Goal: Task Accomplishment & Management: Use online tool/utility

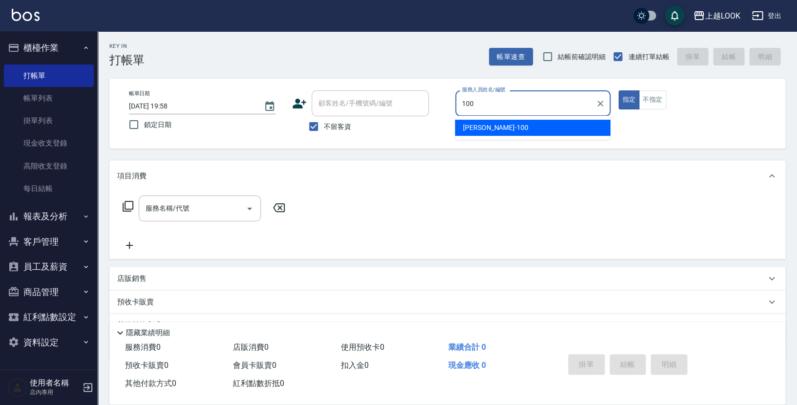
type input "[PERSON_NAME]-100"
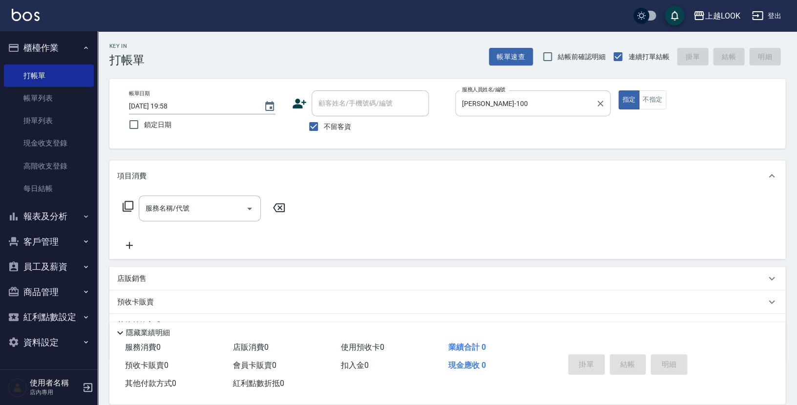
type button "true"
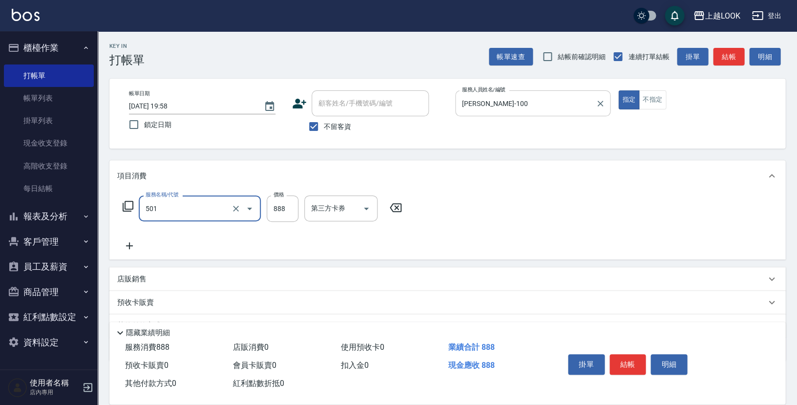
type input "一般染髮(改金額)(501)"
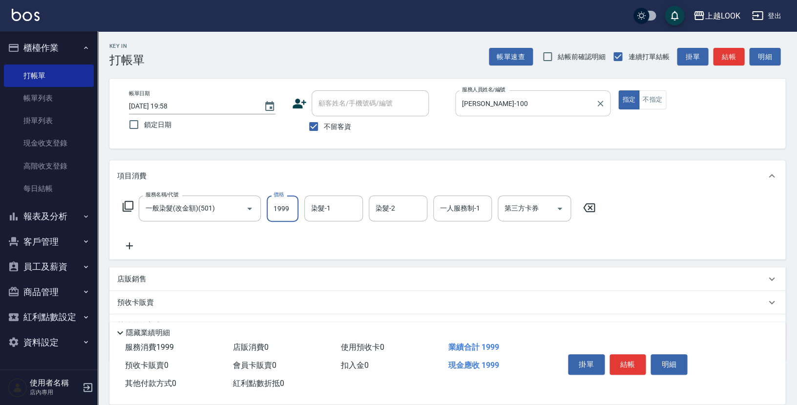
type input "1999"
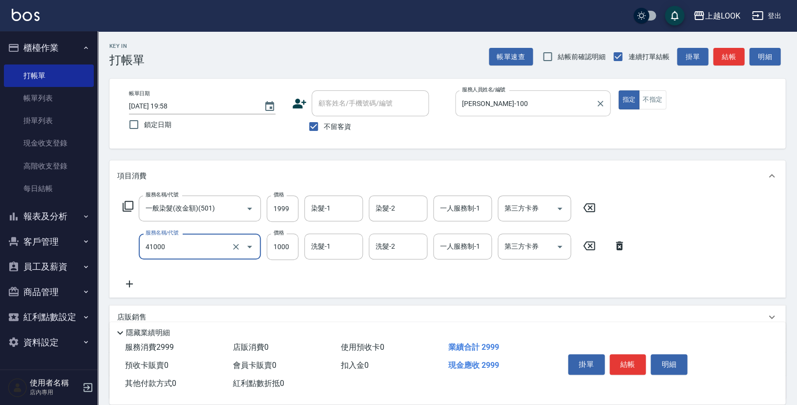
type input "酵素 & 鏡面(41000)"
type input "1500"
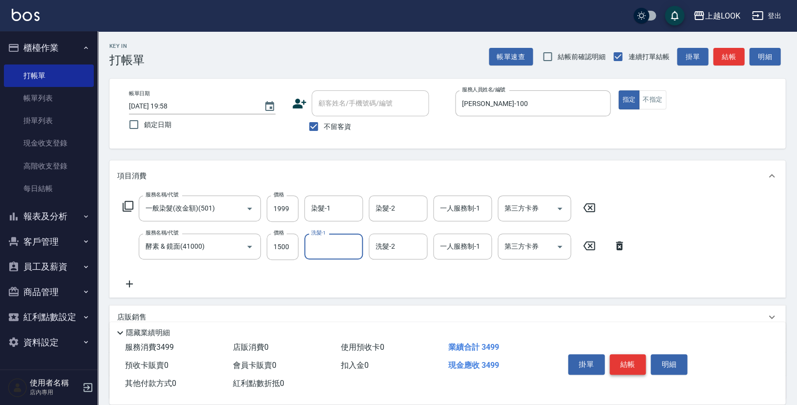
click at [627, 358] on button "結帳" at bounding box center [628, 364] width 37 height 21
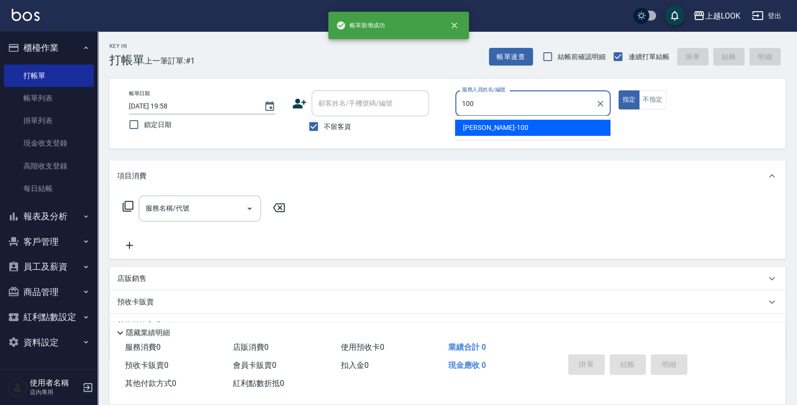
type input "[PERSON_NAME]-100"
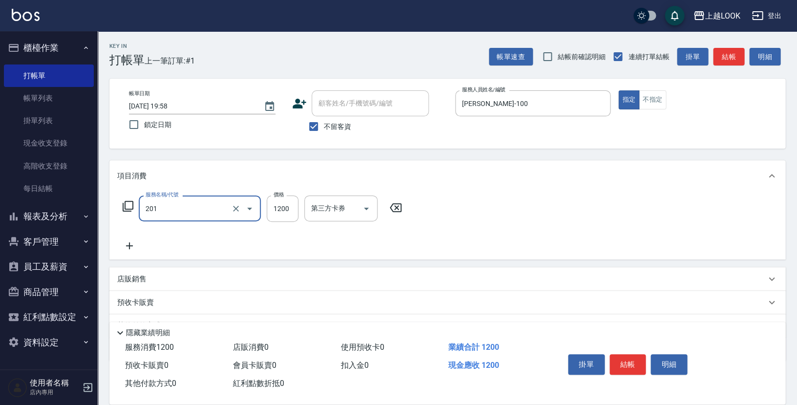
type input "一般燙(改金額)(201)"
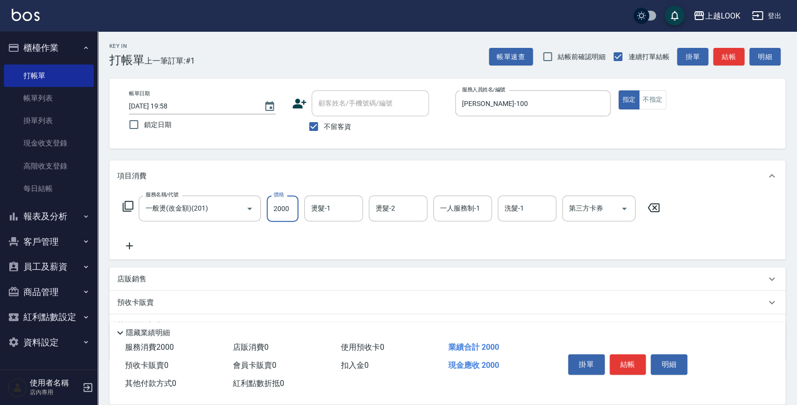
type input "2000"
click at [618, 367] on button "結帳" at bounding box center [628, 364] width 37 height 21
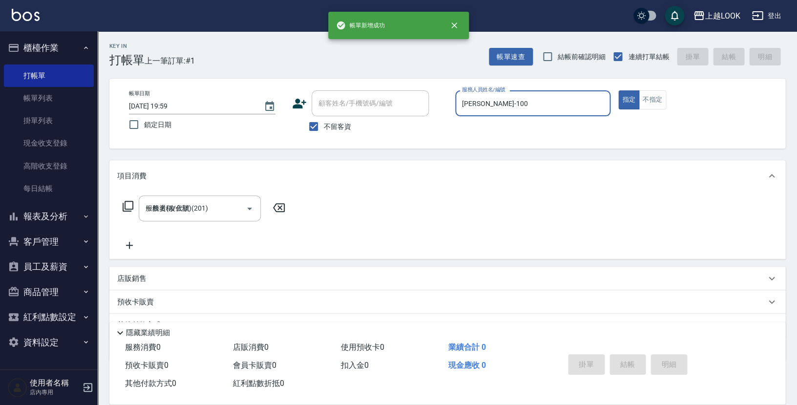
type input "[DATE] 19:59"
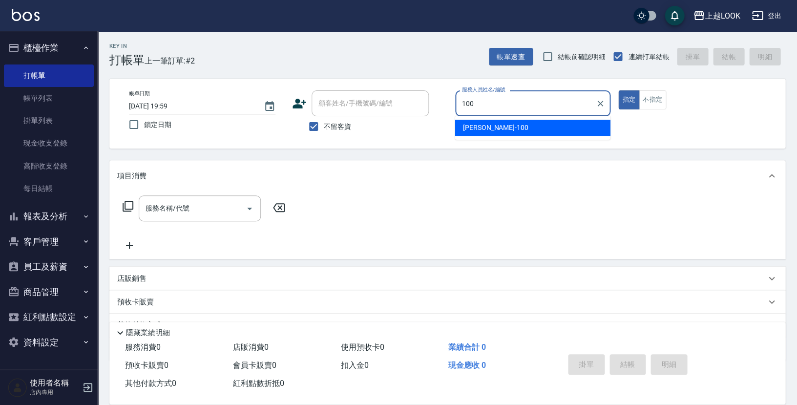
type input "[PERSON_NAME]-100"
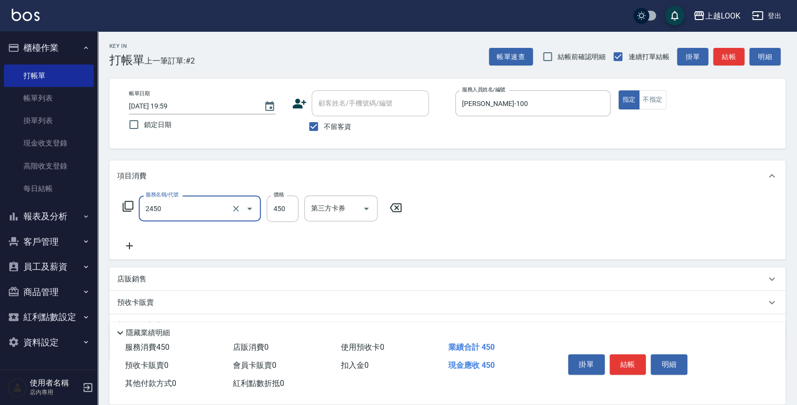
type input "C剪髮套餐(2450)"
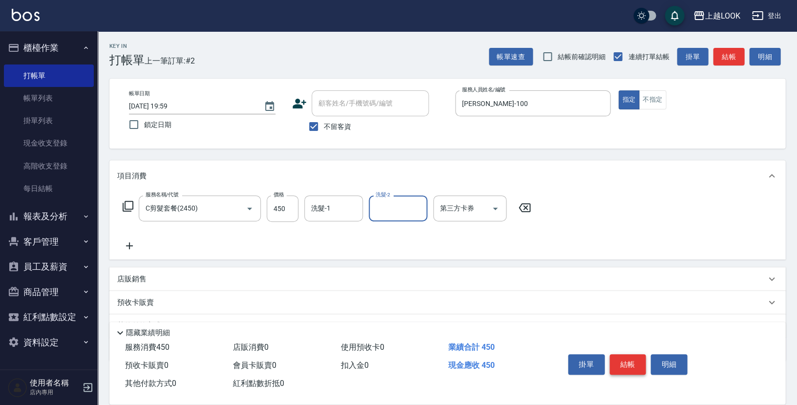
click at [638, 364] on button "結帳" at bounding box center [628, 364] width 37 height 21
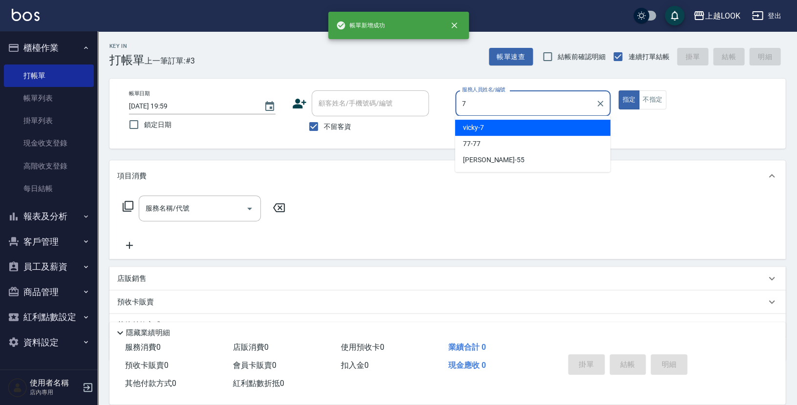
type input "vicky-7"
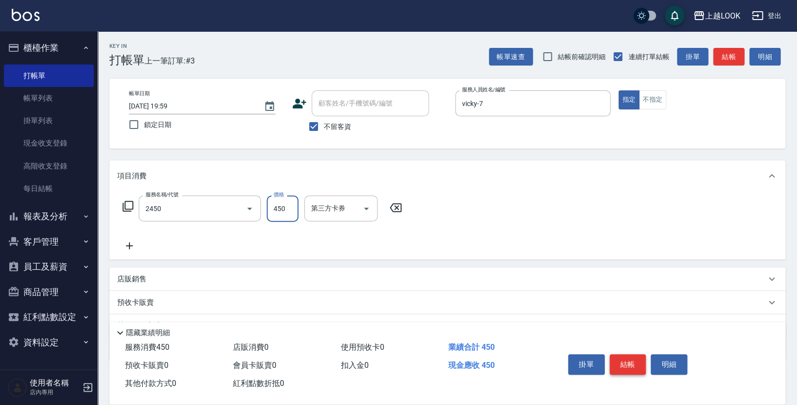
type input "C剪髮套餐(2450)"
type input "500"
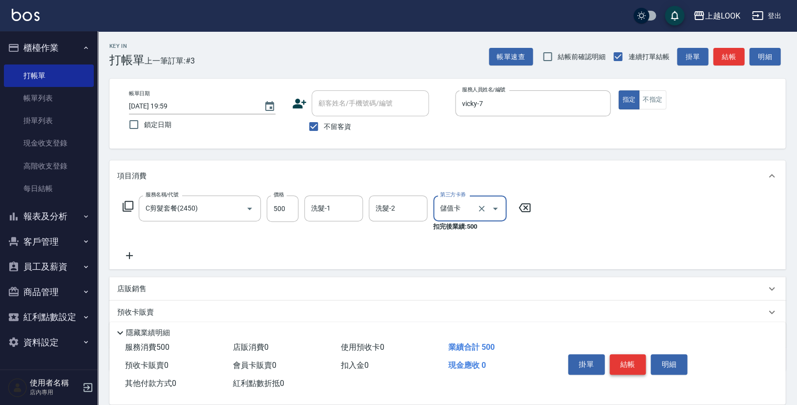
type input "儲值卡"
click at [631, 362] on button "結帳" at bounding box center [628, 364] width 37 height 21
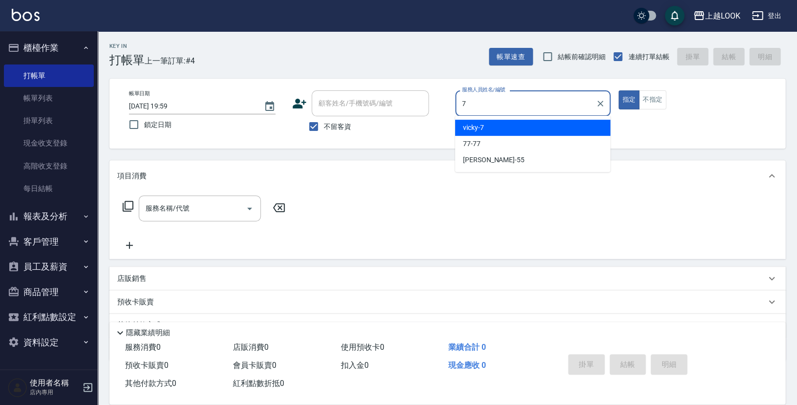
type input "vicky-7"
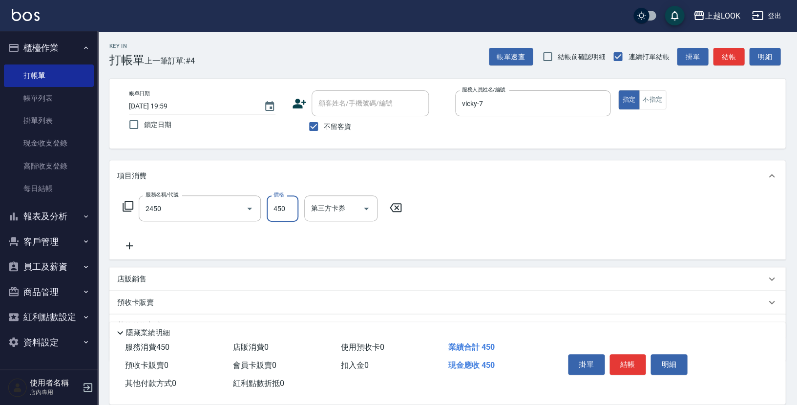
type input "C剪髮套餐(2450)"
type input "500"
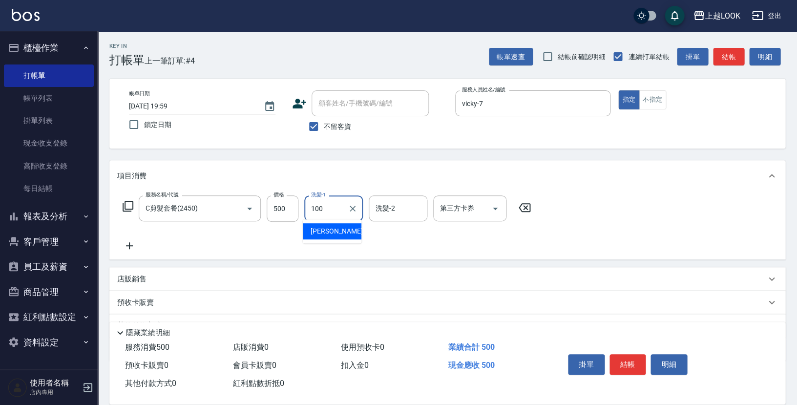
type input "[PERSON_NAME]-100"
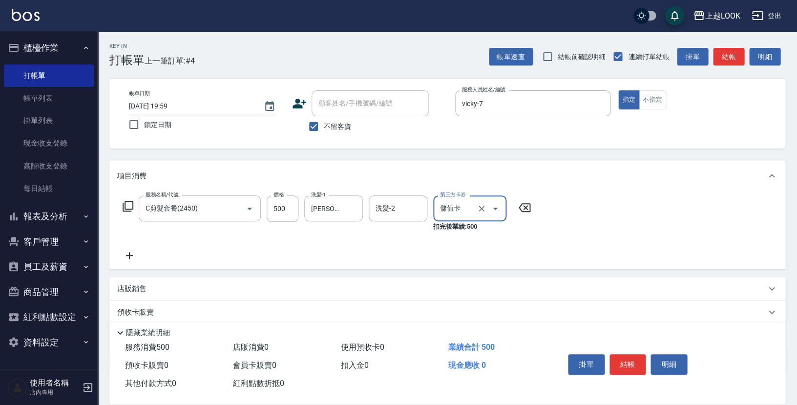
type input "儲值卡"
click at [631, 359] on button "結帳" at bounding box center [628, 364] width 37 height 21
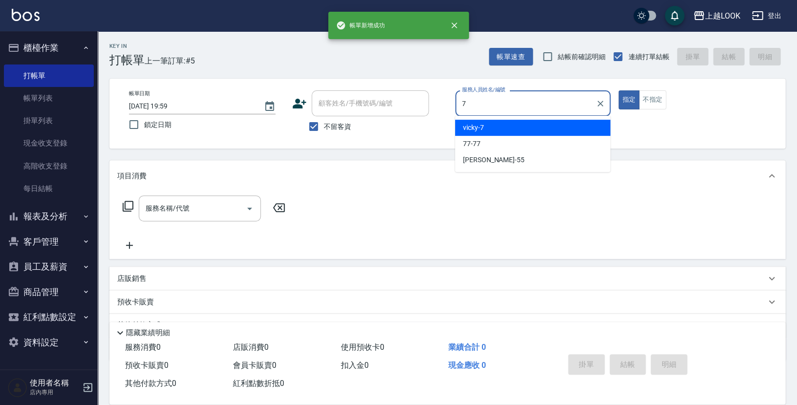
type input "vicky-7"
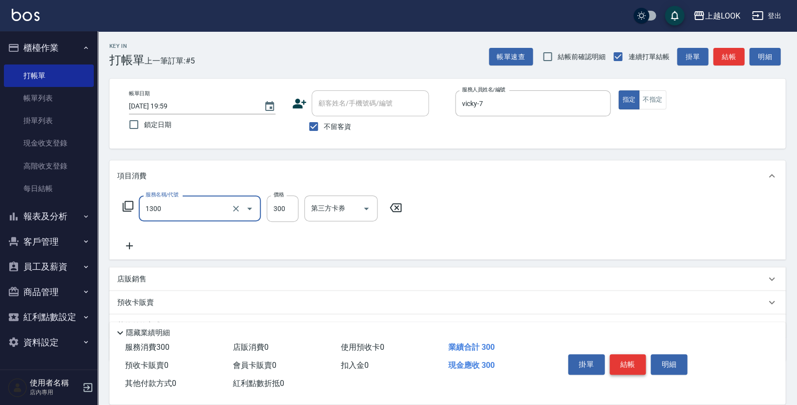
type input "一般洗髮(1300)"
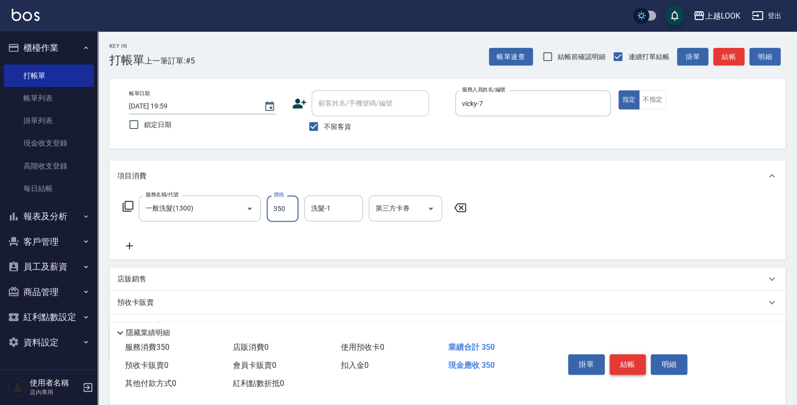
type input "350"
click at [634, 358] on button "結帳" at bounding box center [628, 364] width 37 height 21
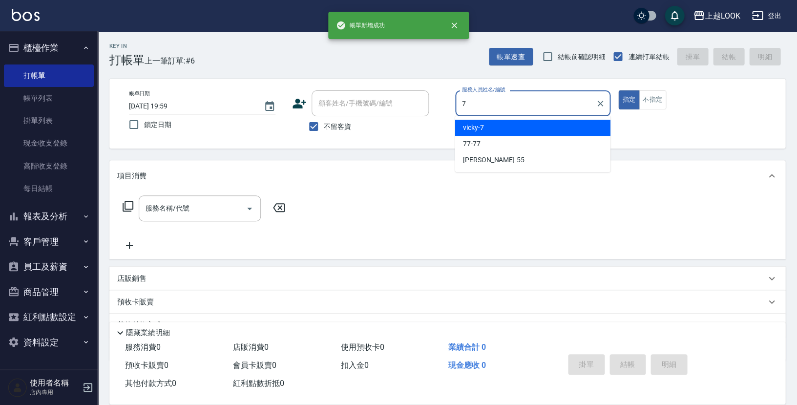
type input "vicky-7"
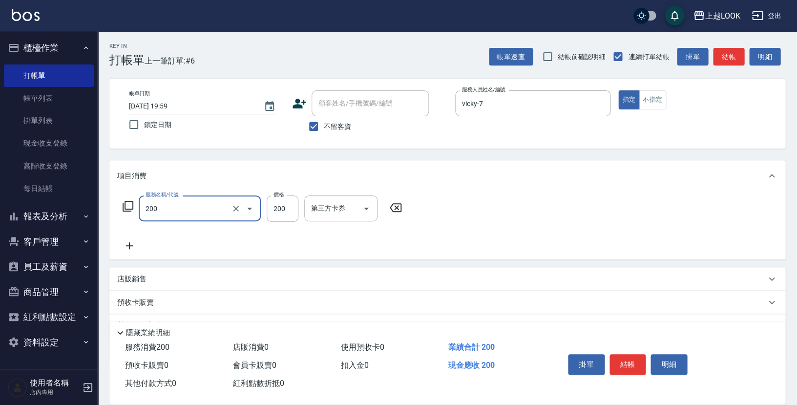
type input "剪髮(200)"
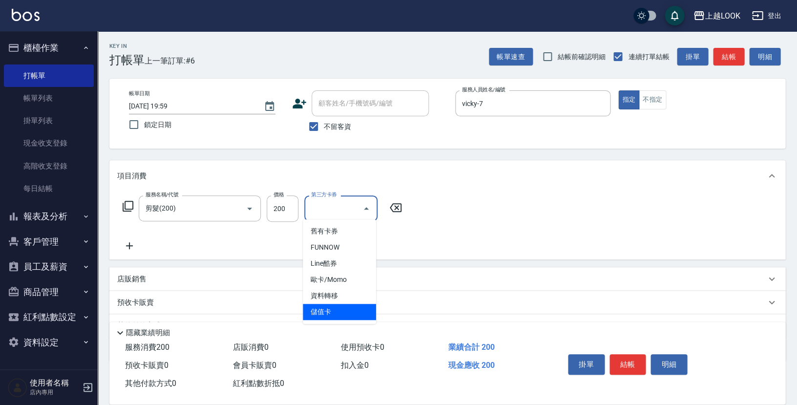
type input "儲值卡"
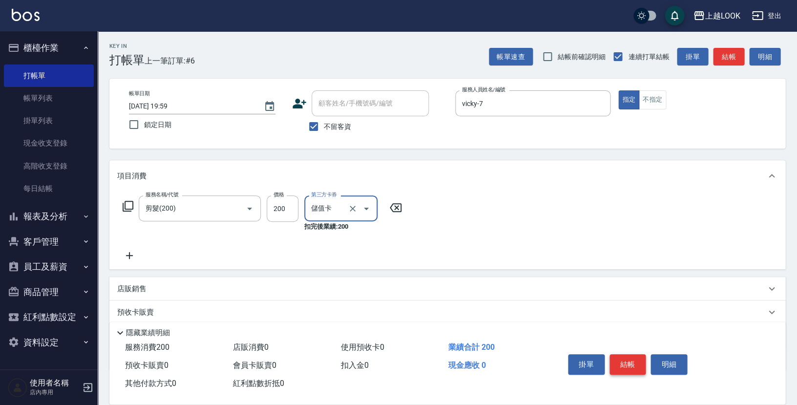
click at [627, 359] on button "結帳" at bounding box center [628, 364] width 37 height 21
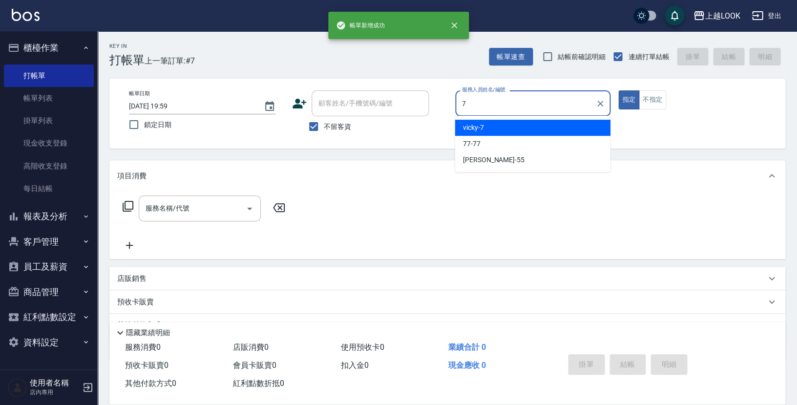
type input "vicky-7"
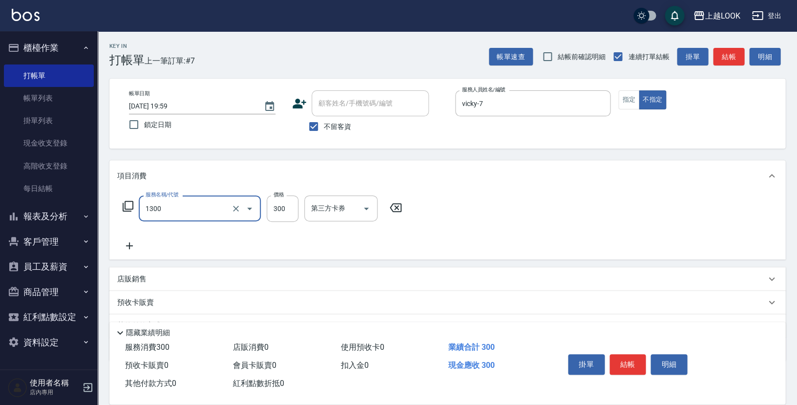
type input "一般洗髮(1300)"
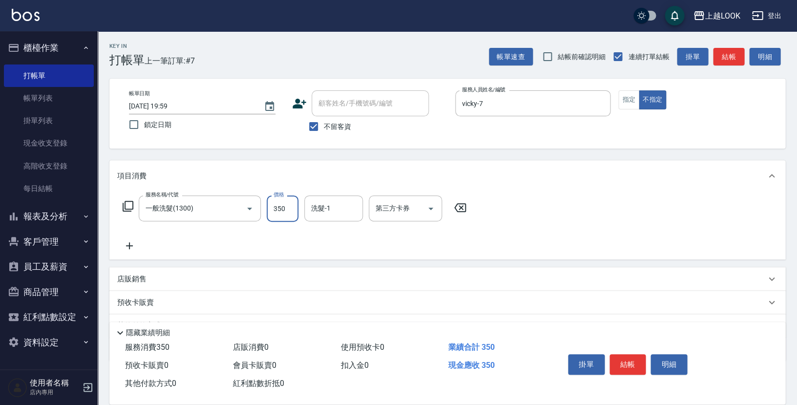
type input "350"
click at [622, 354] on button "結帳" at bounding box center [628, 364] width 37 height 21
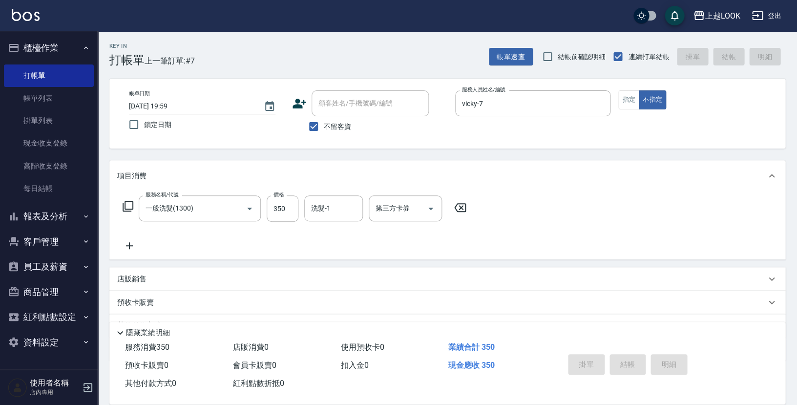
type input "[DATE] 20:00"
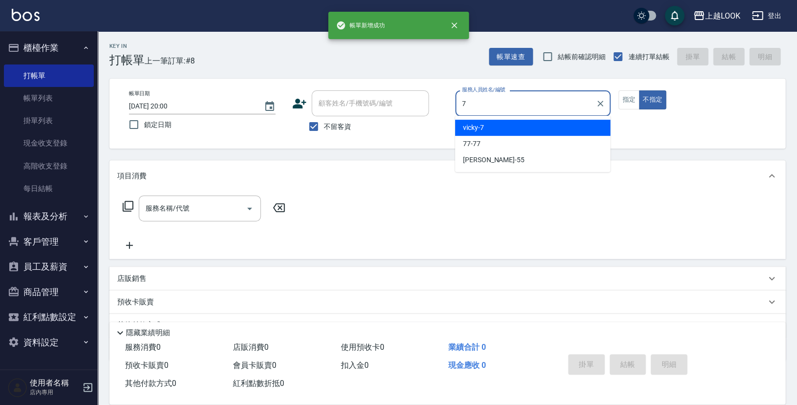
type input "vicky-7"
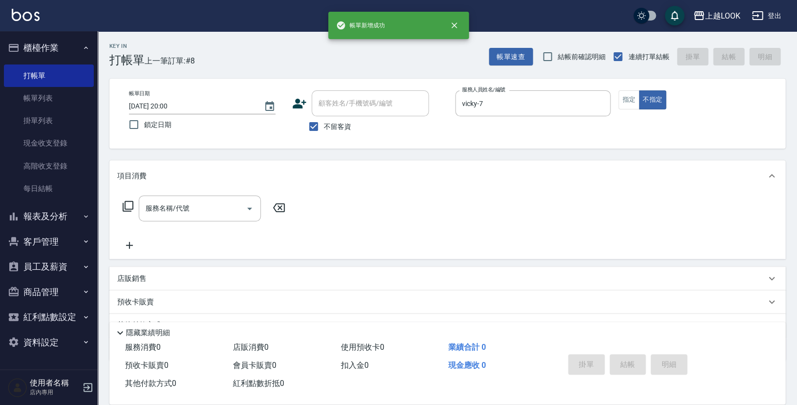
type button "false"
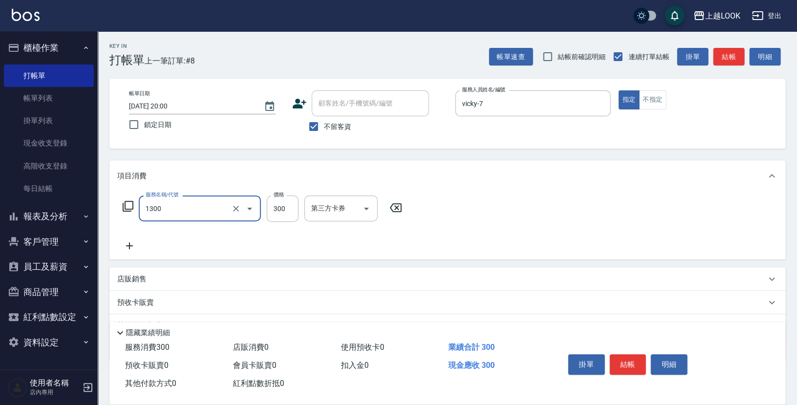
type input "一般洗髮(1300)"
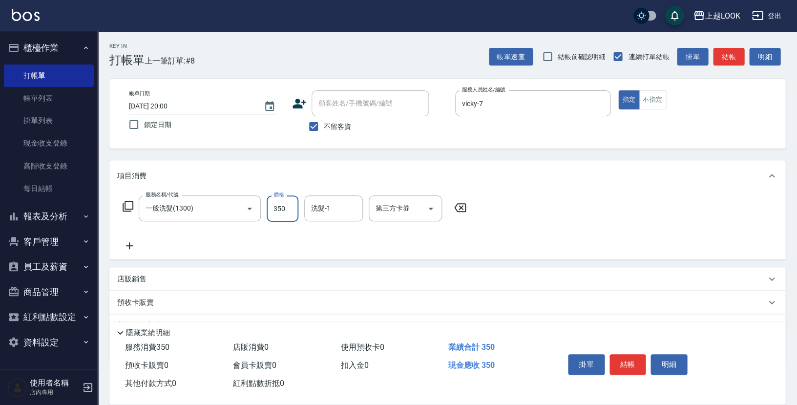
type input "350"
click at [629, 358] on button "結帳" at bounding box center [628, 364] width 37 height 21
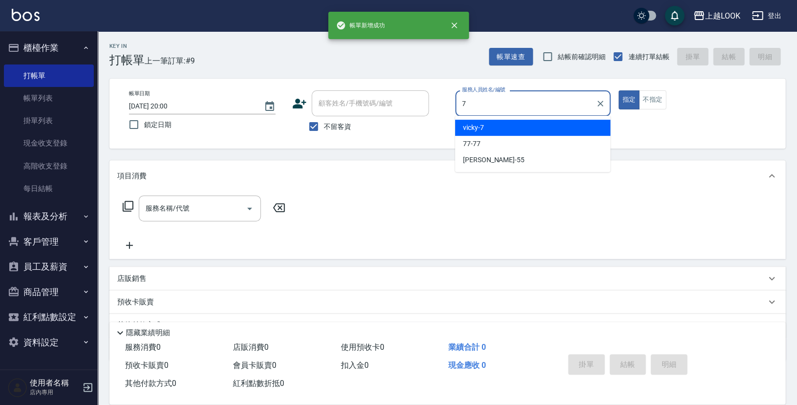
type input "vicky-7"
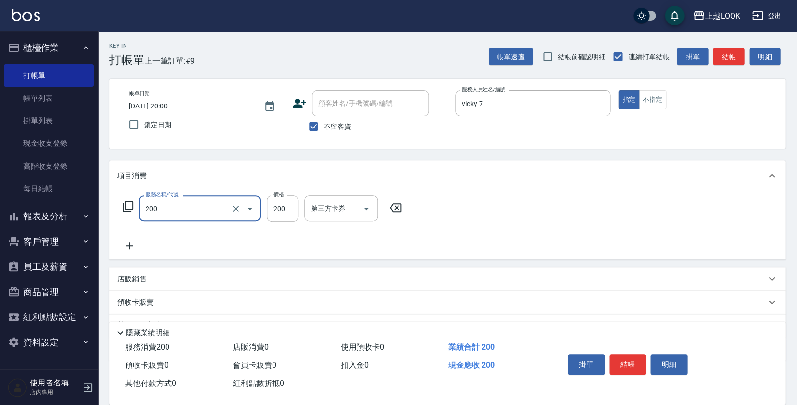
type input "剪髮(200)"
type input "400"
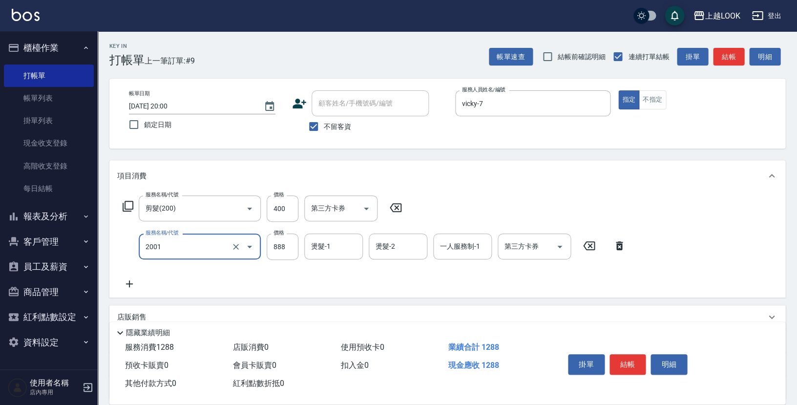
type input "句部燙髮( 瀏海/壓貼 )(2001)"
type input "800"
click at [628, 354] on button "結帳" at bounding box center [628, 364] width 37 height 21
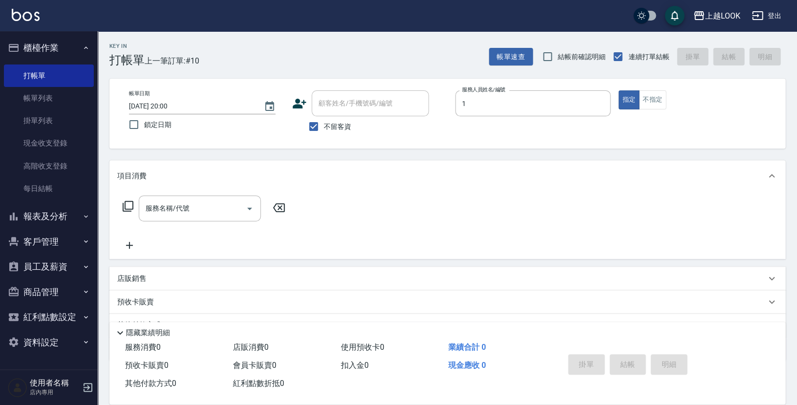
type input "VAVA-1"
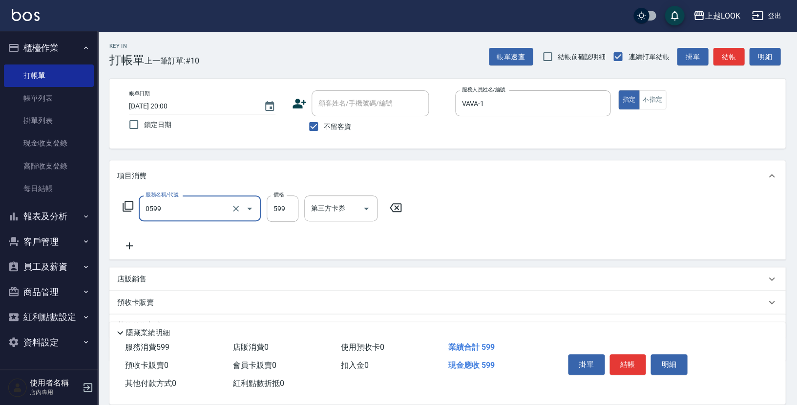
type input "精油-599(0599)"
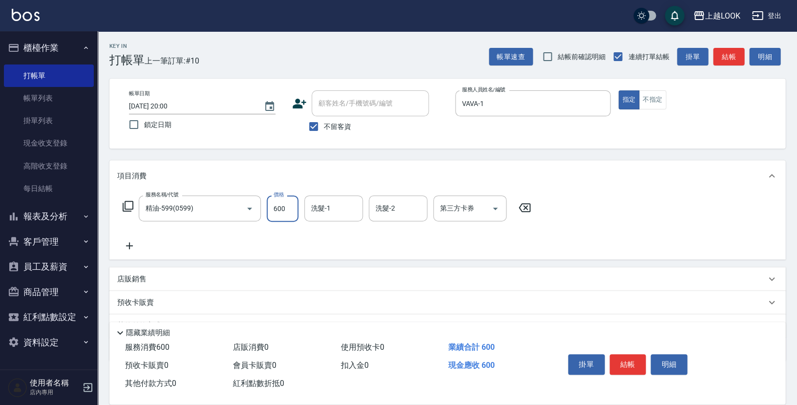
type input "600"
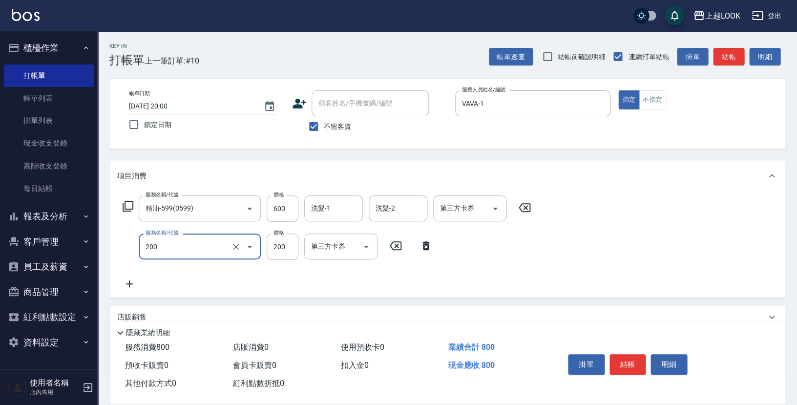
type input "剪髮(200)"
type input "250"
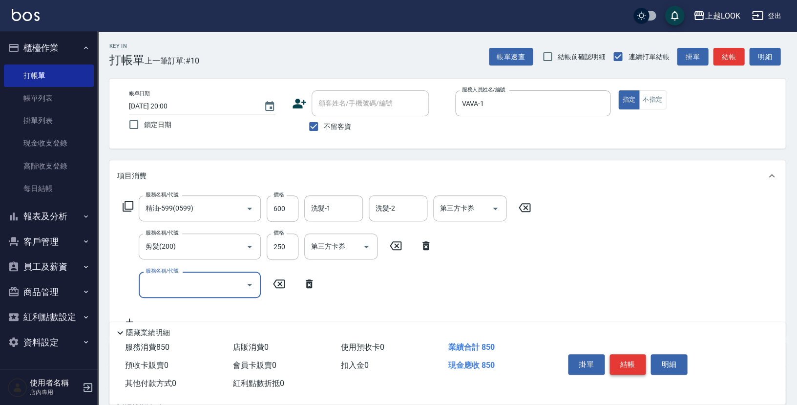
click at [624, 367] on button "結帳" at bounding box center [628, 364] width 37 height 21
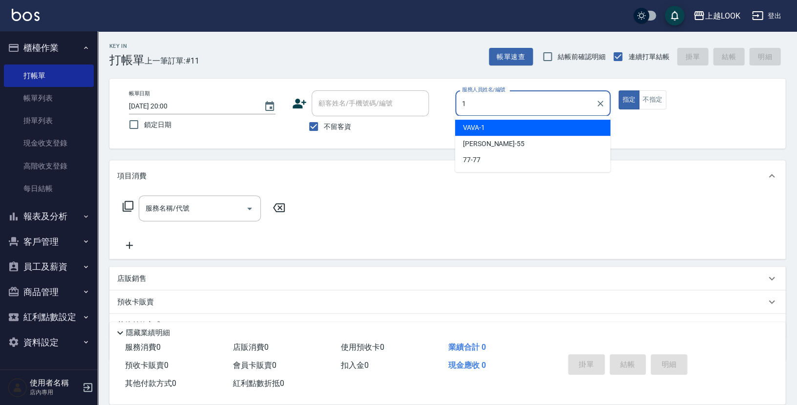
type input "VAVA-1"
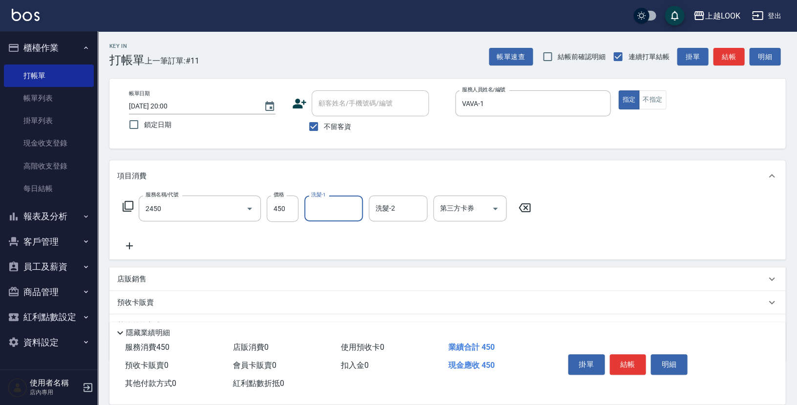
type input "C剪髮套餐(2450)"
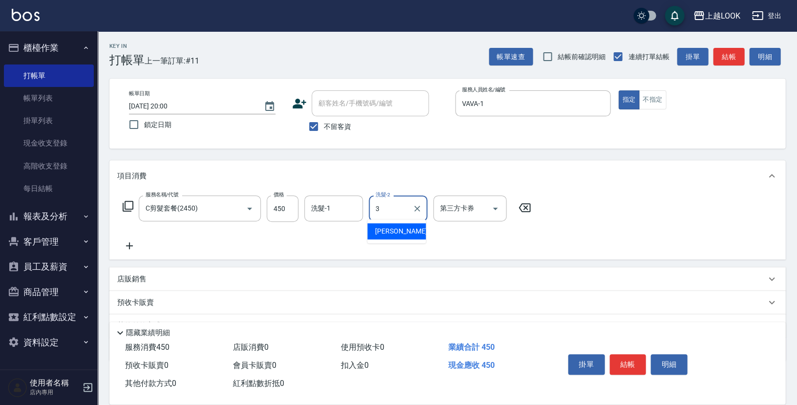
type input "[PERSON_NAME]-3"
click at [639, 365] on button "結帳" at bounding box center [628, 364] width 37 height 21
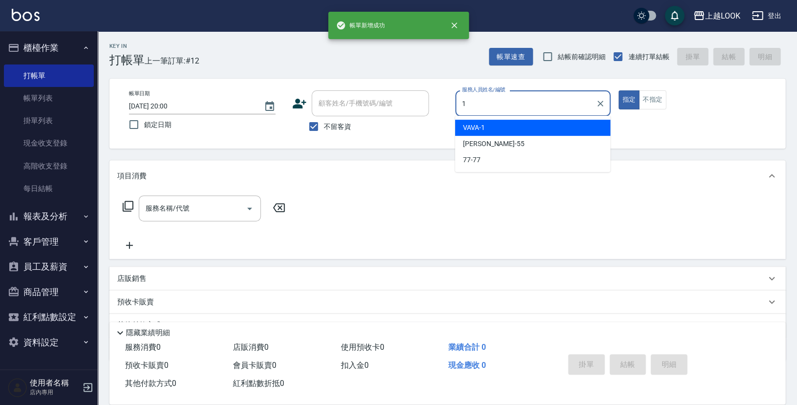
type input "VAVA-1"
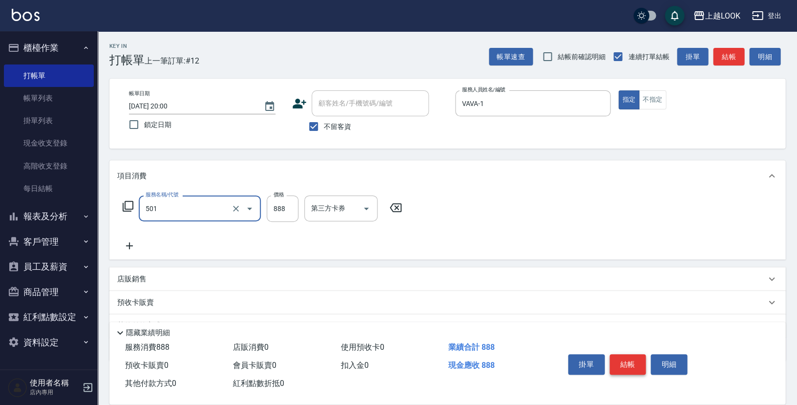
type input "一般染髮(改金額)(501)"
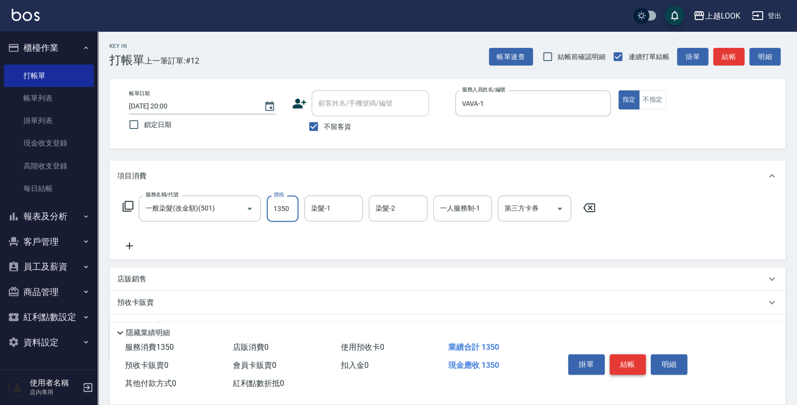
type input "1350"
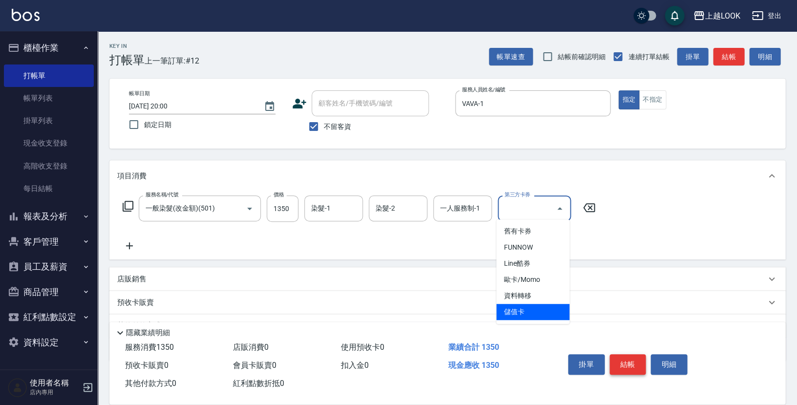
type input "儲值卡"
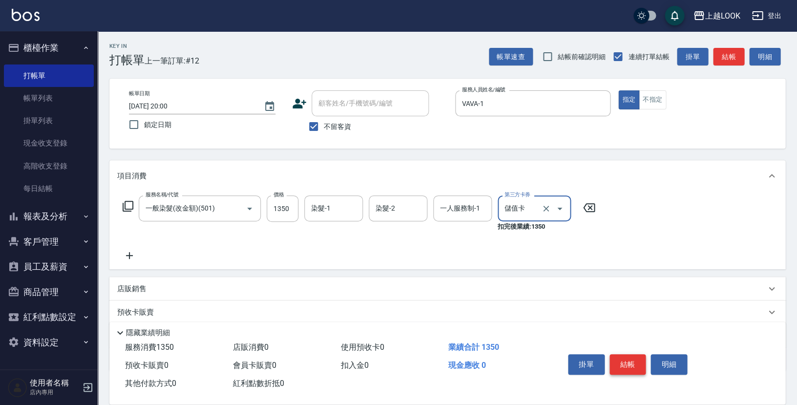
click at [642, 359] on button "結帳" at bounding box center [628, 364] width 37 height 21
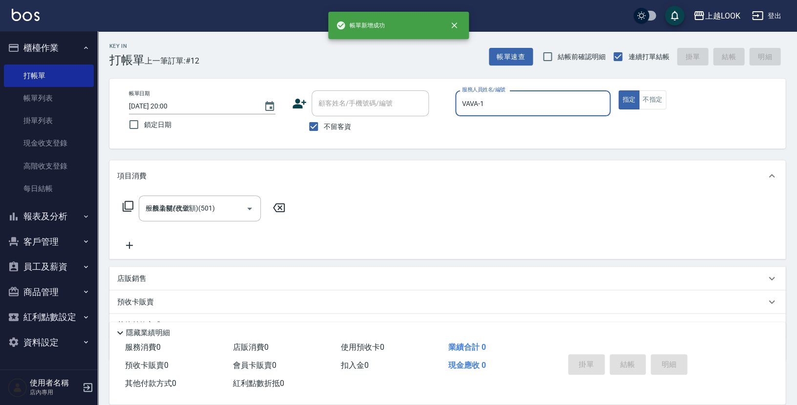
type input "[DATE] 20:01"
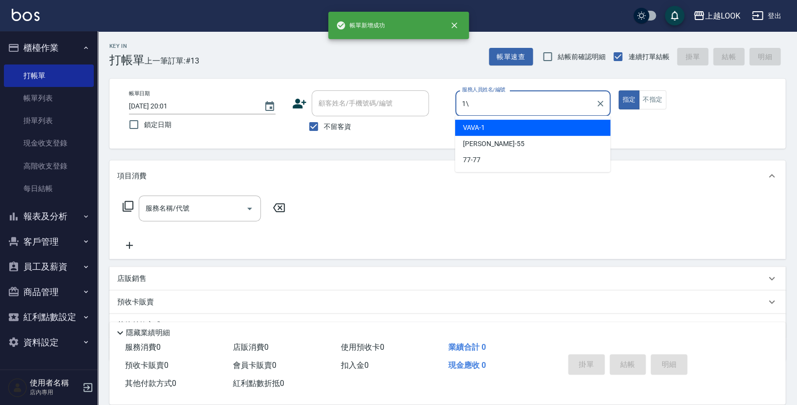
type input "1\"
click at [628, 99] on button "指定" at bounding box center [628, 99] width 21 height 19
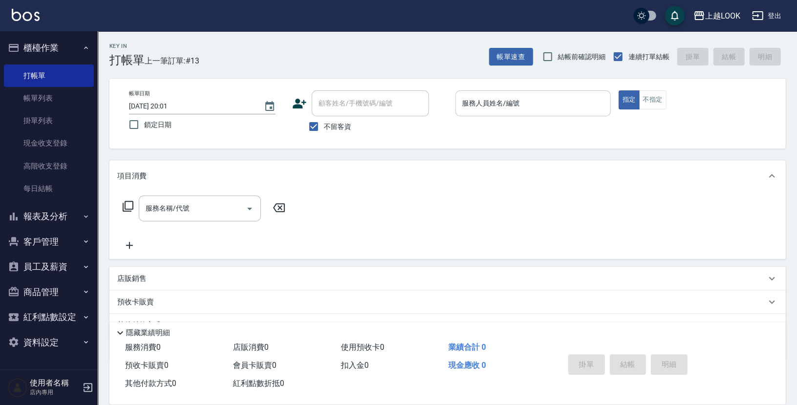
click at [527, 109] on input "服務人員姓名/編號" at bounding box center [533, 103] width 147 height 17
type input "VAVA-1"
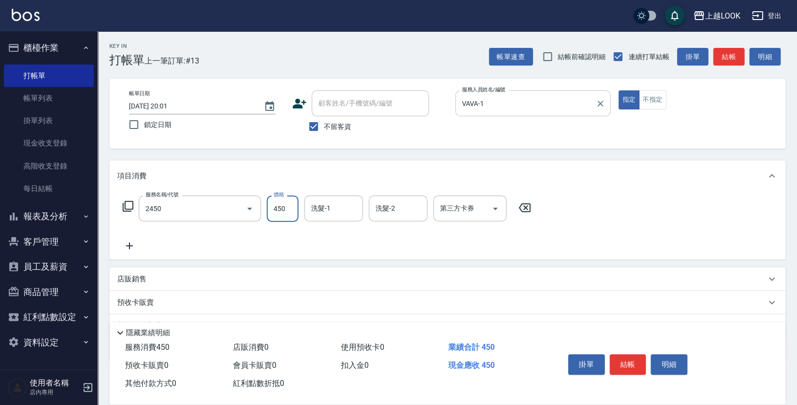
type input "C剪髮套餐(2450)"
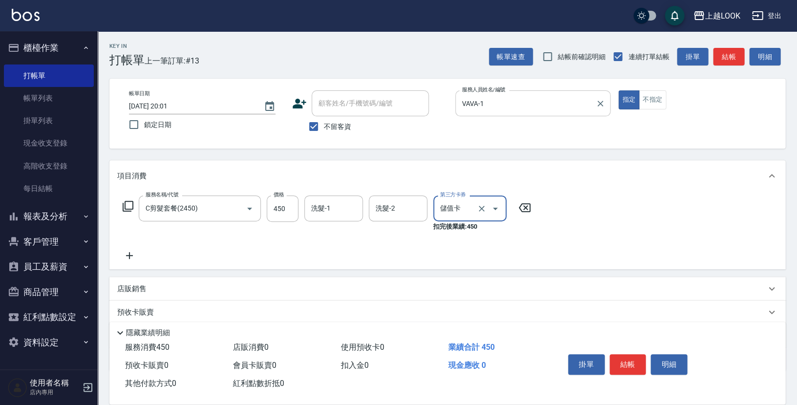
type input "儲值卡"
click at [625, 361] on button "結帳" at bounding box center [628, 364] width 37 height 21
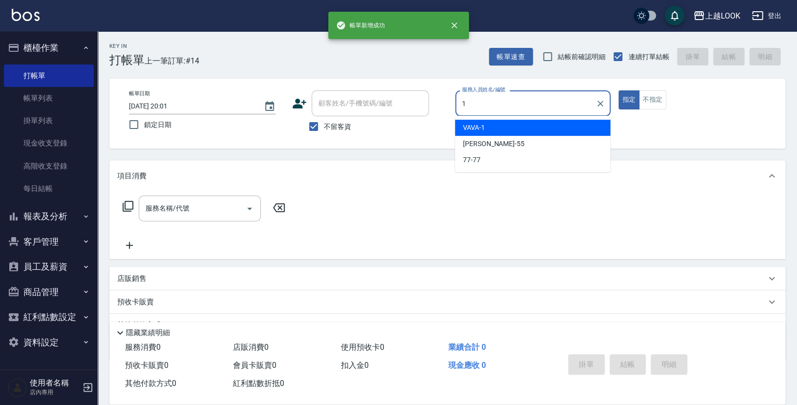
type input "VAVA-1"
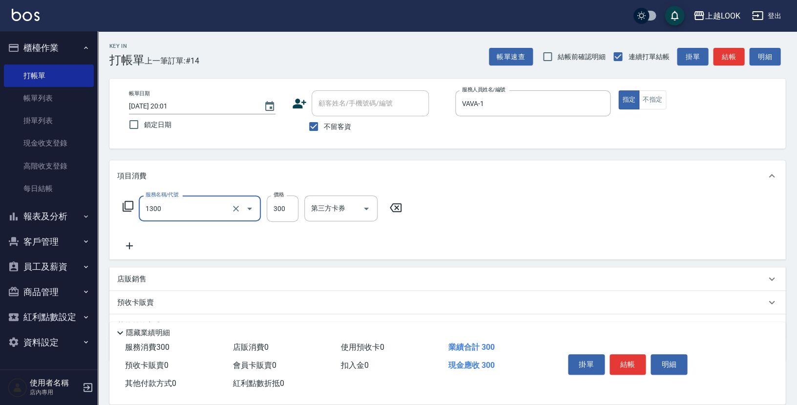
type input "一般洗髮(1300)"
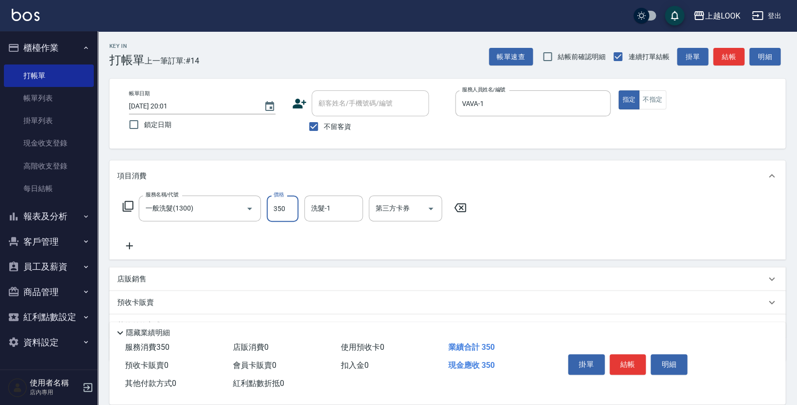
type input "350"
click at [638, 358] on button "結帳" at bounding box center [628, 364] width 37 height 21
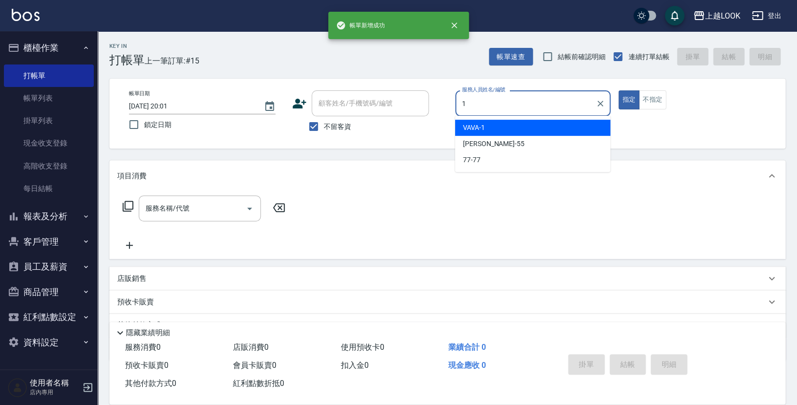
type input "VAVA-1"
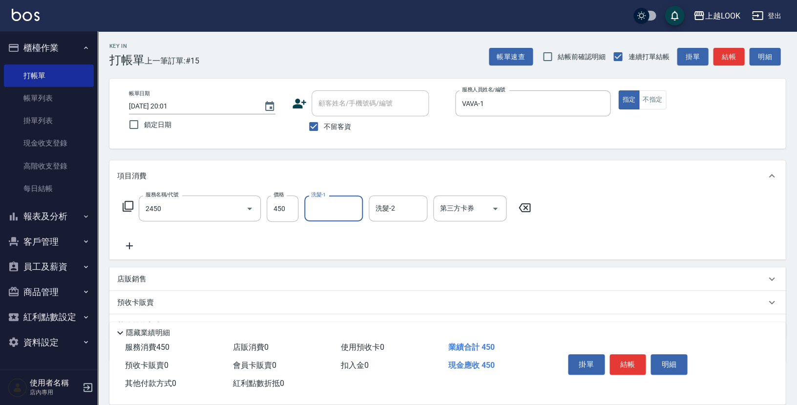
type input "C剪髮套餐(2450)"
click at [628, 362] on button "結帳" at bounding box center [628, 364] width 37 height 21
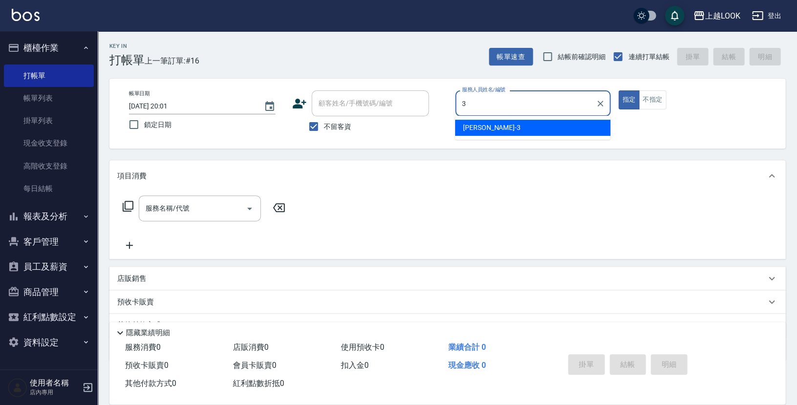
type input "[PERSON_NAME]-3"
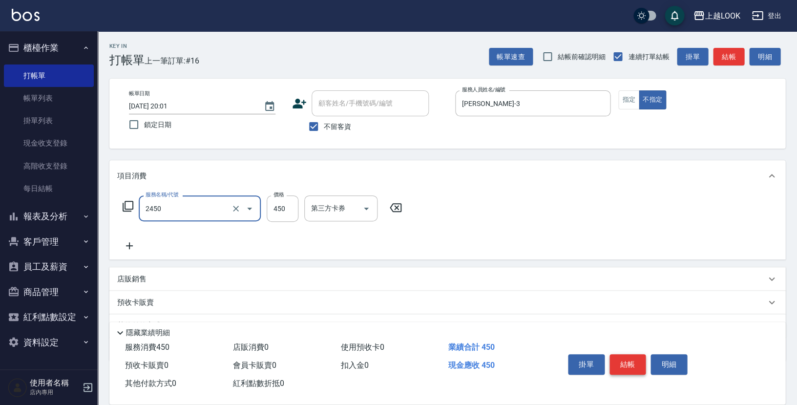
type input "C剪髮套餐(2450)"
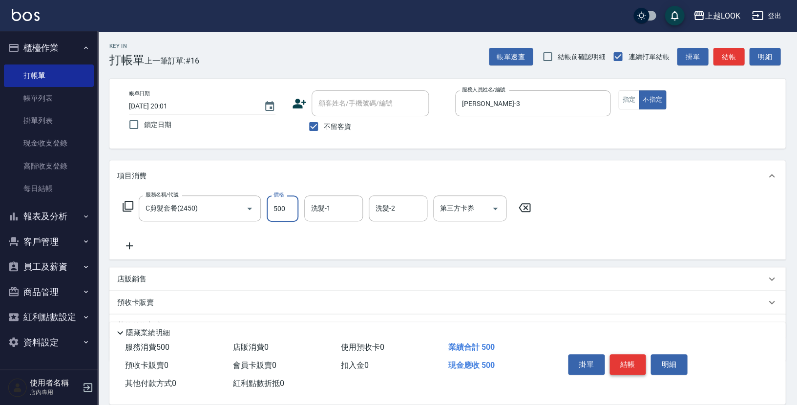
type input "500"
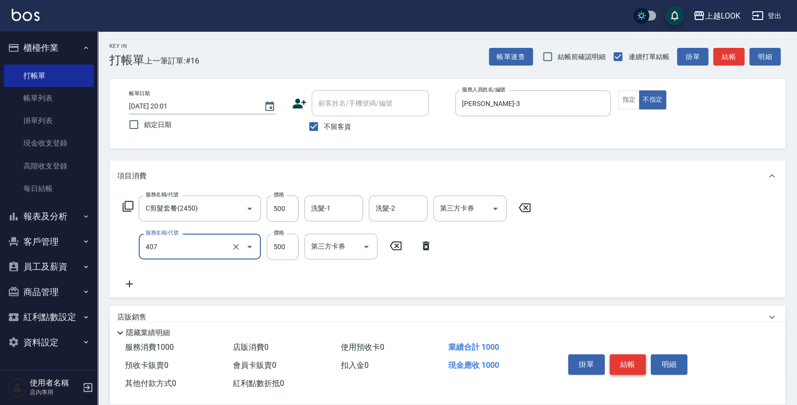
type input "500護髮(407)"
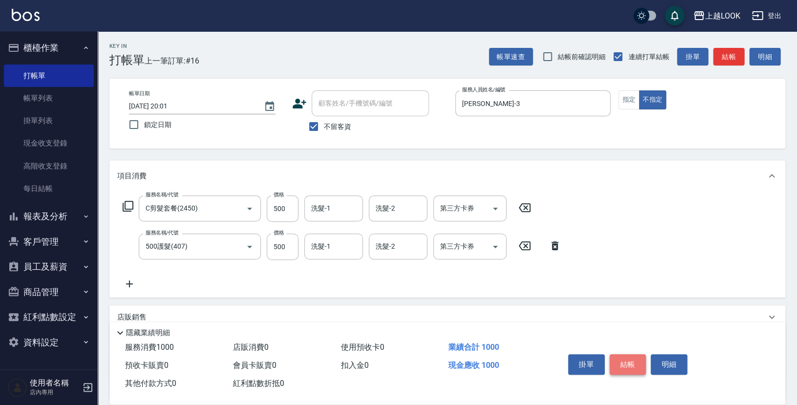
click at [626, 362] on button "結帳" at bounding box center [628, 364] width 37 height 21
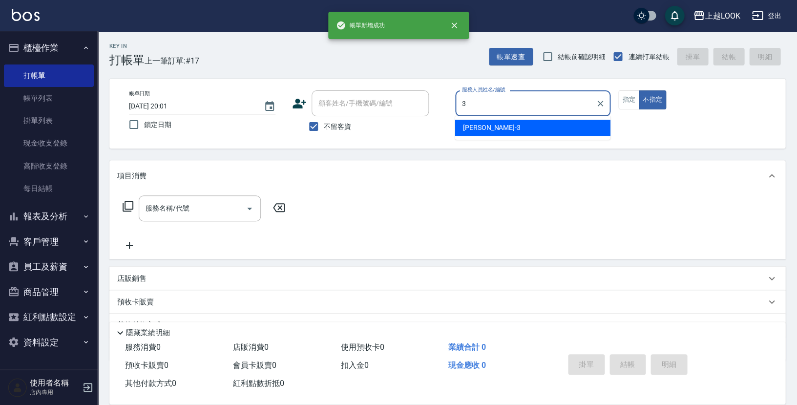
type input "[PERSON_NAME]-3"
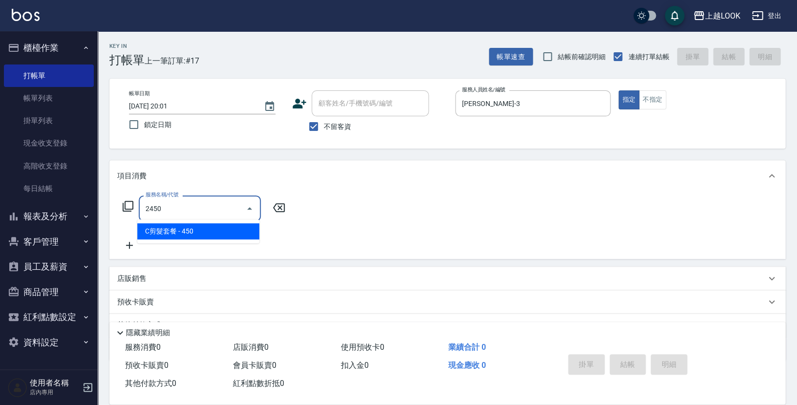
type input "C剪髮套餐(2450)"
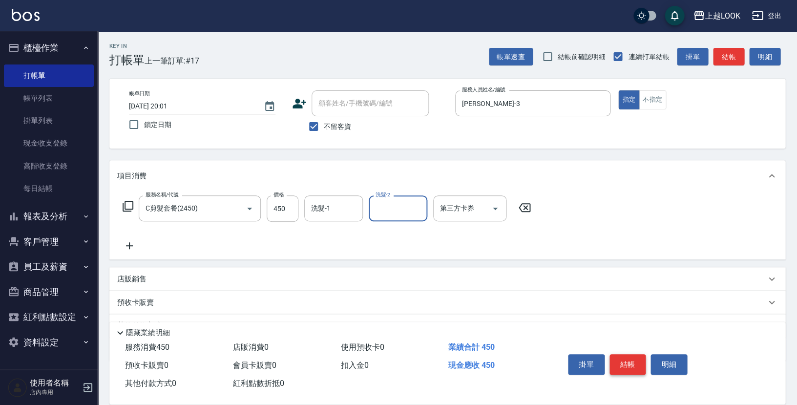
click at [631, 356] on button "結帳" at bounding box center [628, 364] width 37 height 21
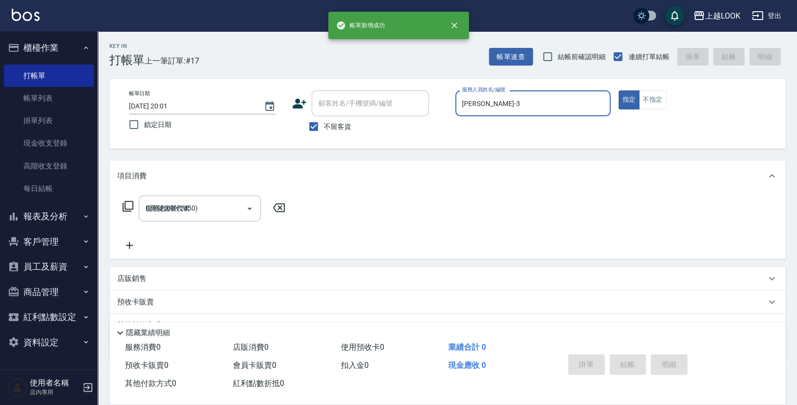
type input "[DATE] 20:02"
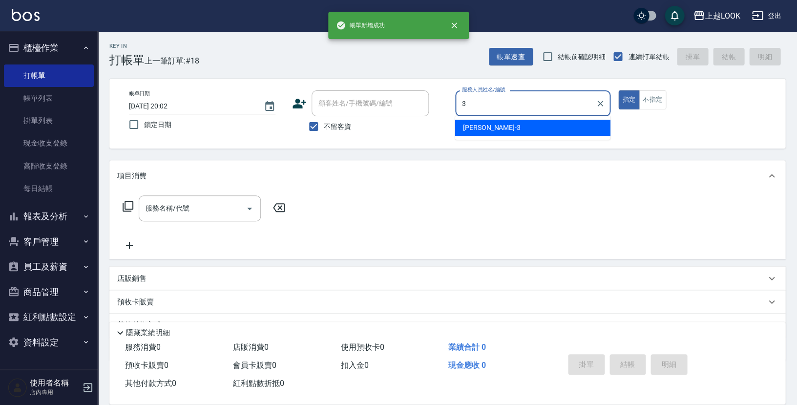
type input "[PERSON_NAME]-3"
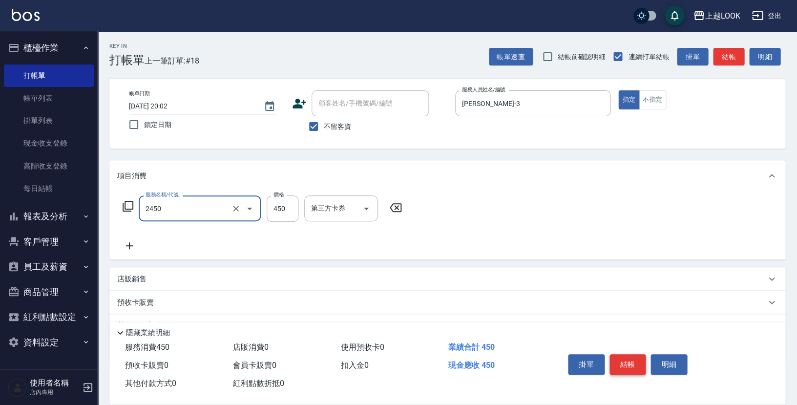
type input "C剪髮套餐(2450)"
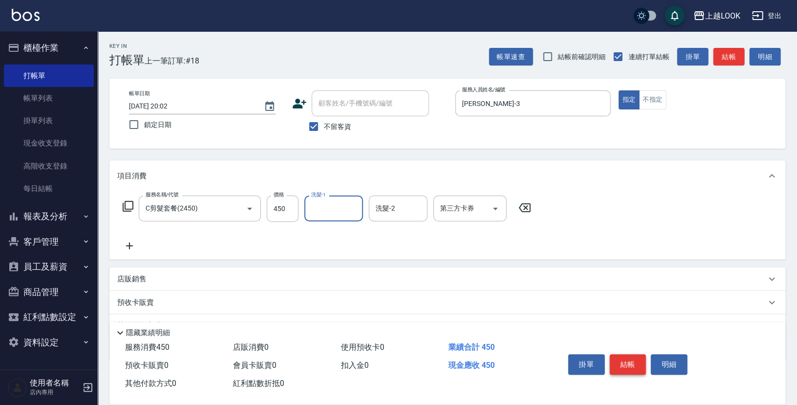
click at [629, 360] on button "結帳" at bounding box center [628, 364] width 37 height 21
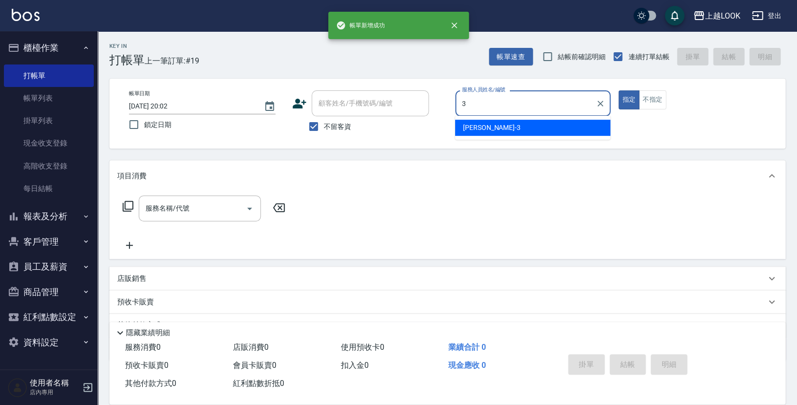
type input "[PERSON_NAME]-3"
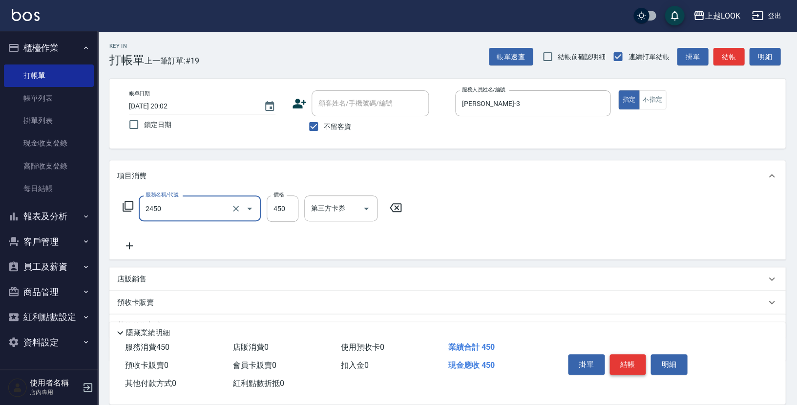
type input "C剪髮套餐(2450)"
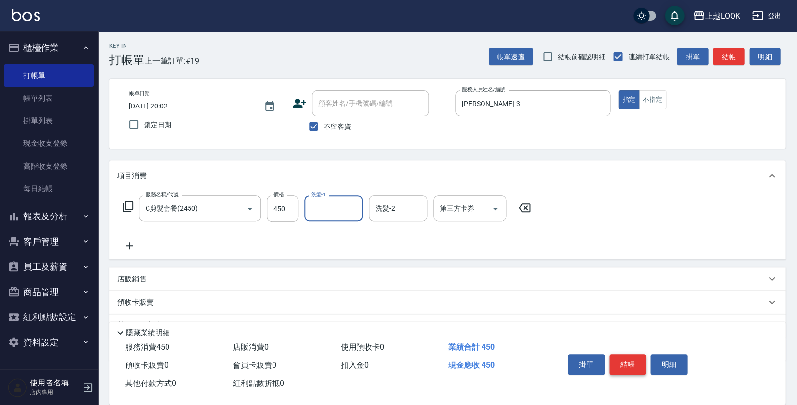
click at [641, 355] on button "結帳" at bounding box center [628, 364] width 37 height 21
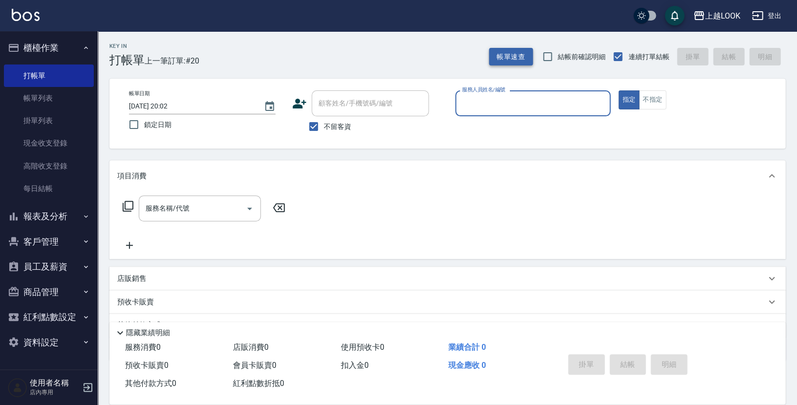
click at [511, 58] on button "帳單速查" at bounding box center [511, 57] width 44 height 18
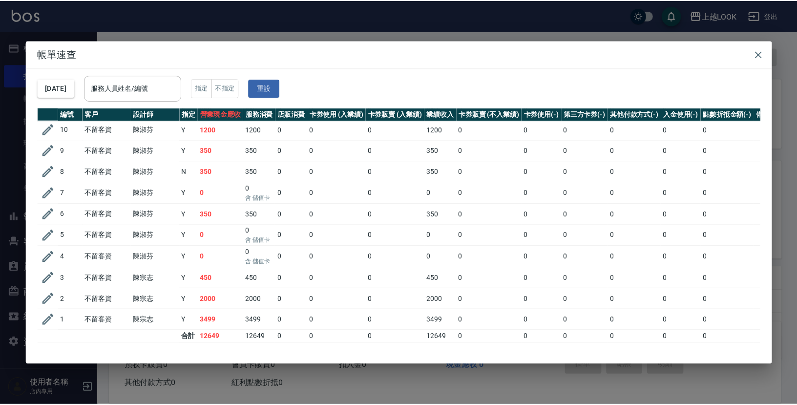
scroll to position [216, 0]
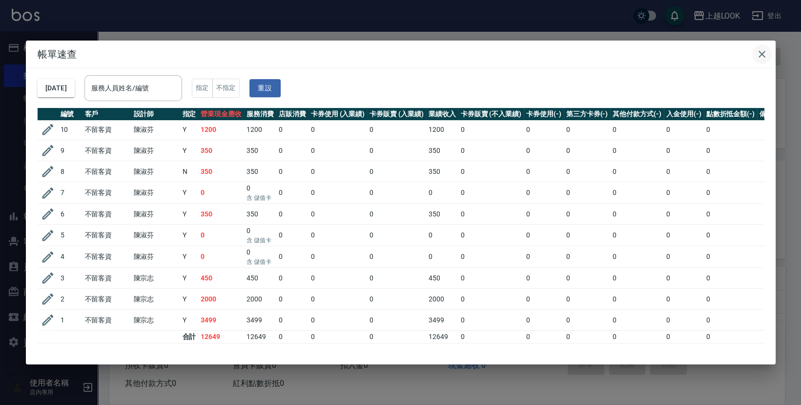
click at [760, 54] on icon "button" at bounding box center [763, 54] width 12 height 12
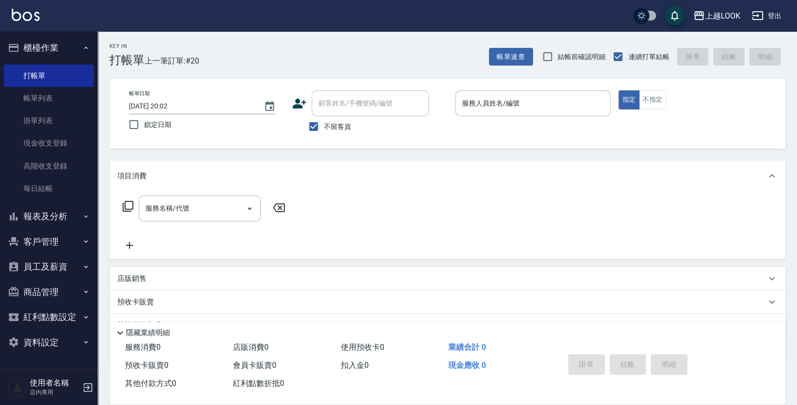
click at [45, 49] on button "櫃檯作業" at bounding box center [49, 47] width 90 height 25
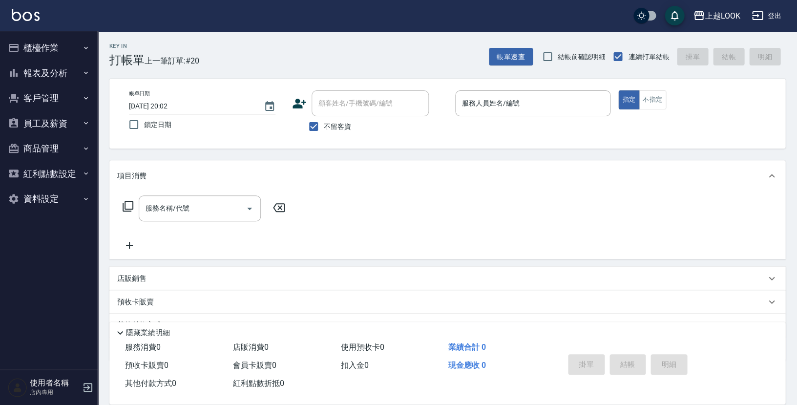
click at [42, 72] on button "報表及分析" at bounding box center [49, 73] width 90 height 25
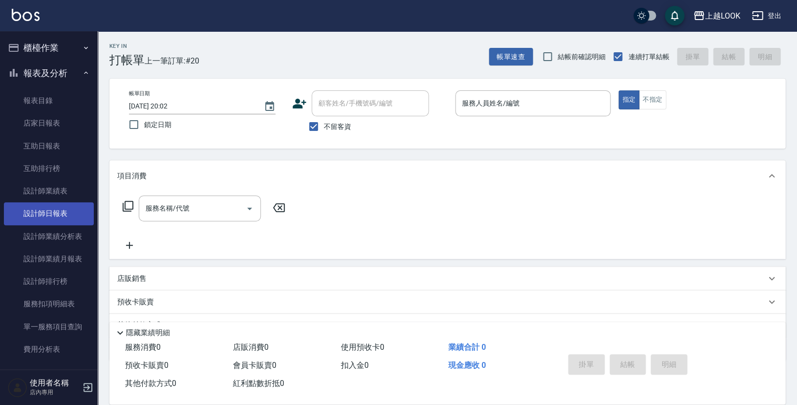
click at [52, 211] on link "設計師日報表" at bounding box center [49, 213] width 90 height 22
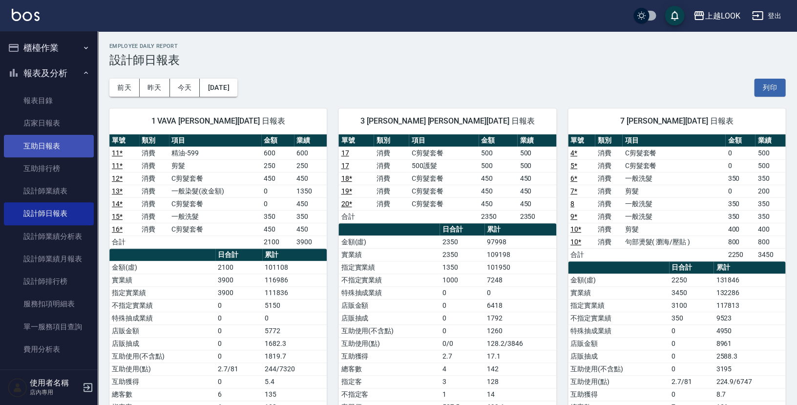
click at [45, 150] on link "互助日報表" at bounding box center [49, 146] width 90 height 22
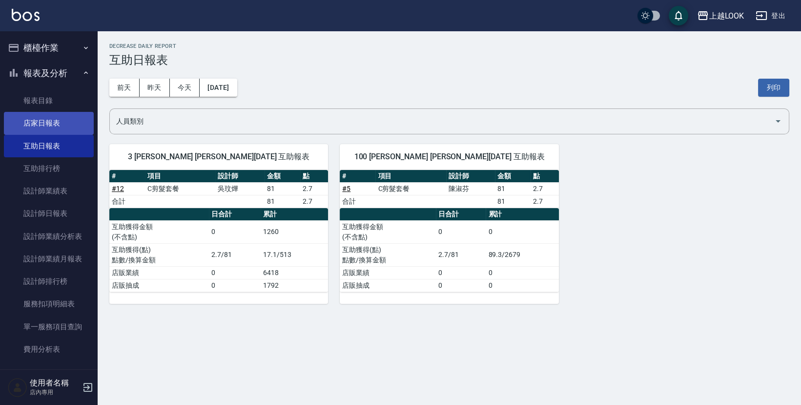
click at [50, 124] on link "店家日報表" at bounding box center [49, 123] width 90 height 22
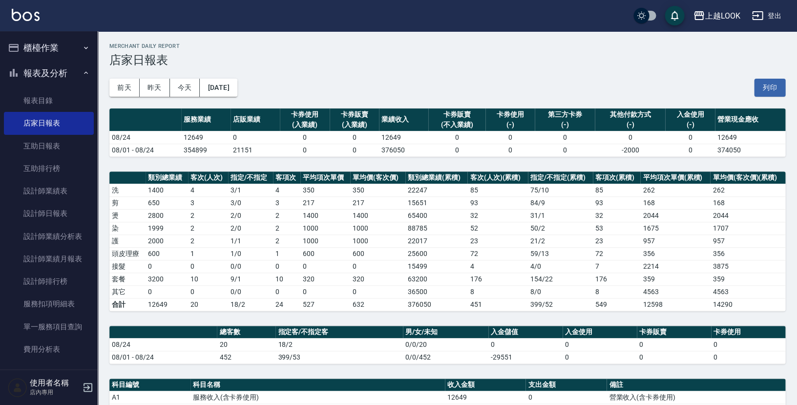
click at [31, 74] on button "報表及分析" at bounding box center [49, 73] width 90 height 25
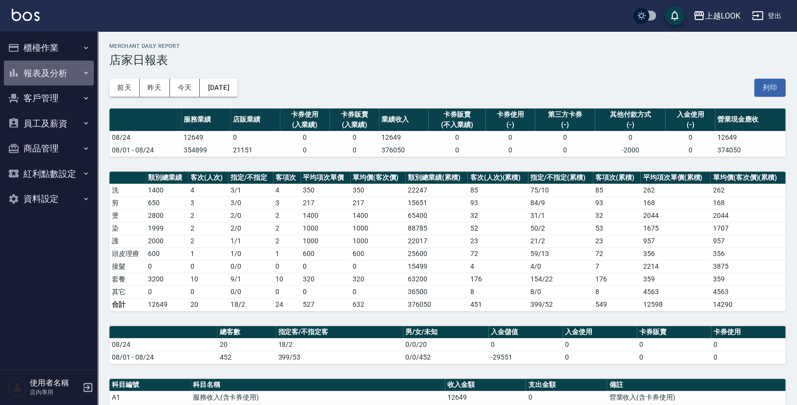
click at [46, 73] on button "報表及分析" at bounding box center [49, 73] width 90 height 25
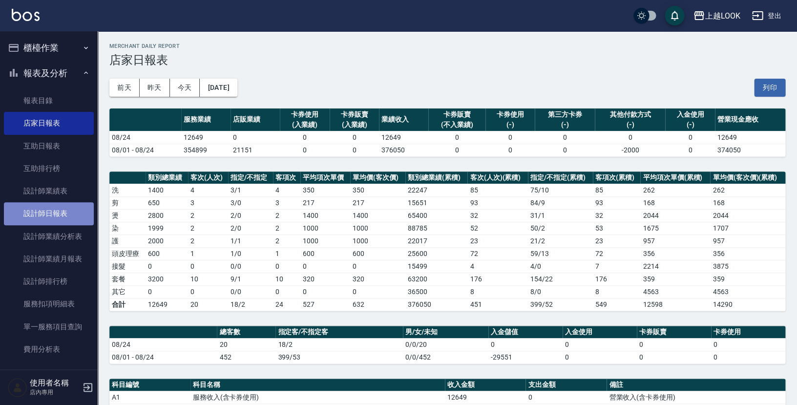
click at [62, 212] on link "設計師日報表" at bounding box center [49, 213] width 90 height 22
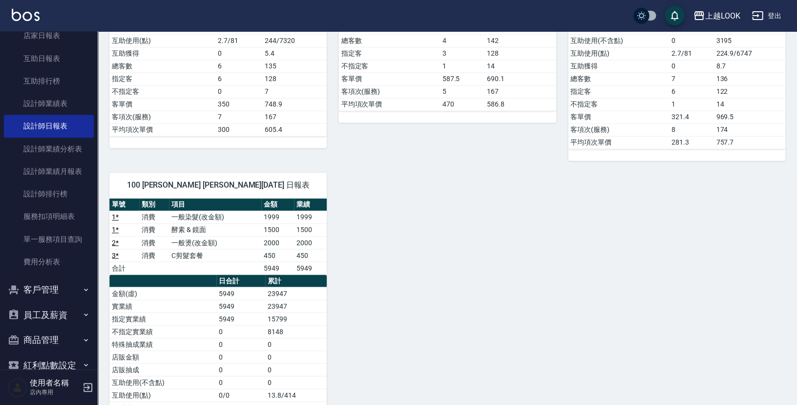
scroll to position [401, 0]
